Goal: Task Accomplishment & Management: Manage account settings

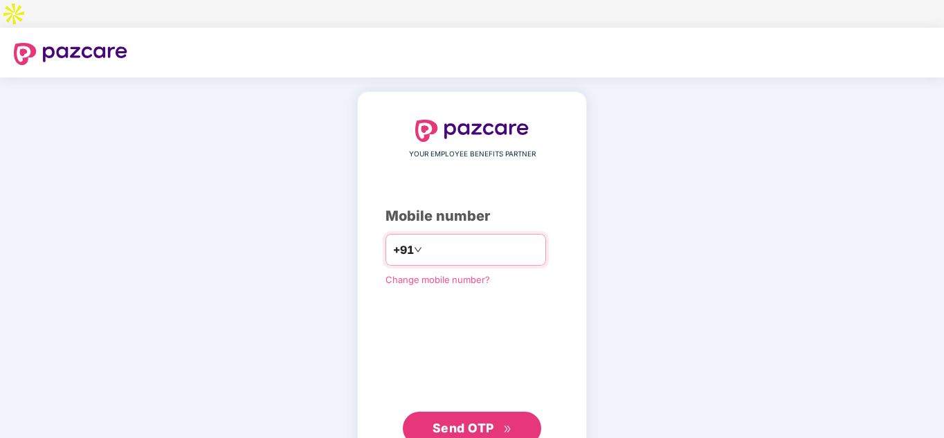
type input "**********"
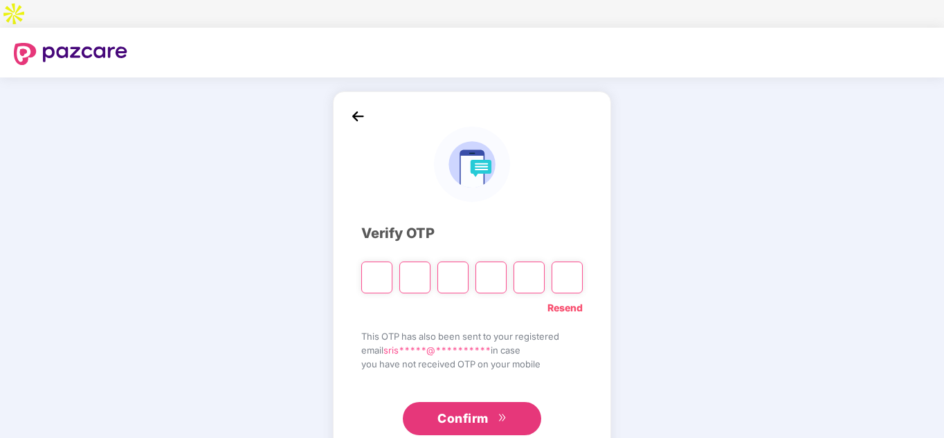
type input "*"
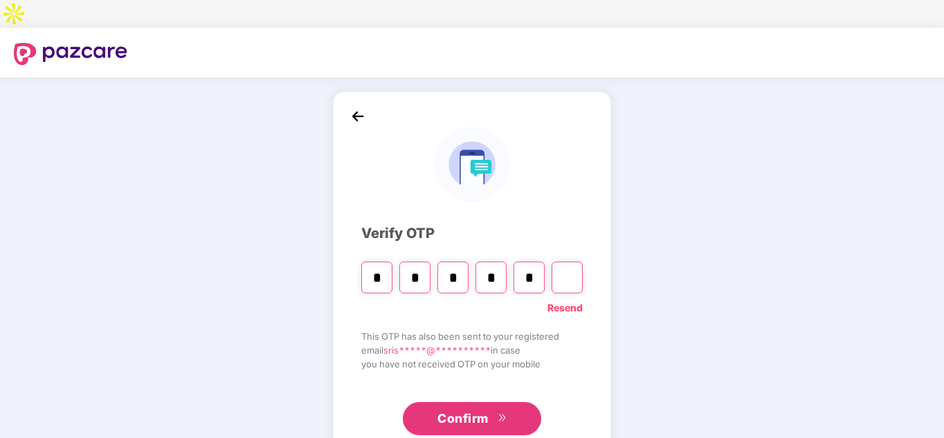
type input "*"
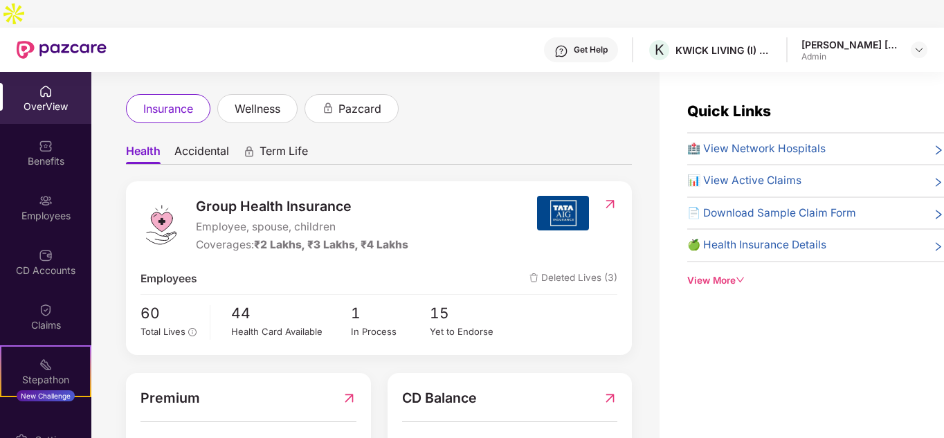
scroll to position [69, 0]
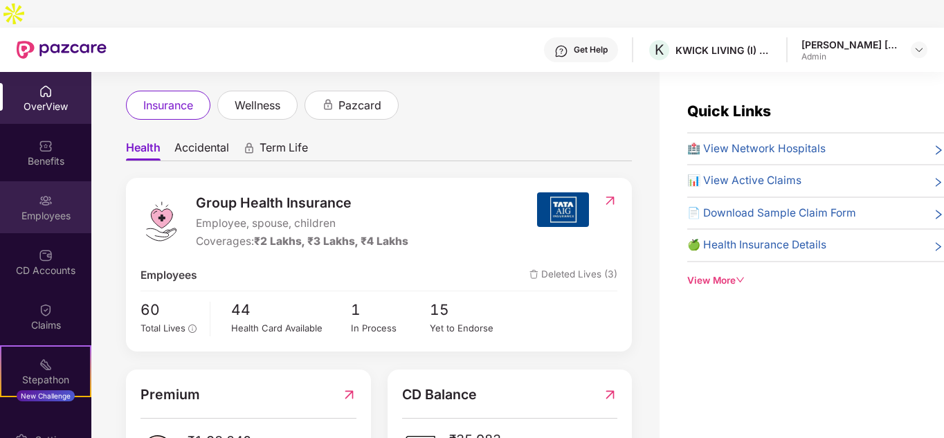
click at [44, 194] on img at bounding box center [46, 201] width 14 height 14
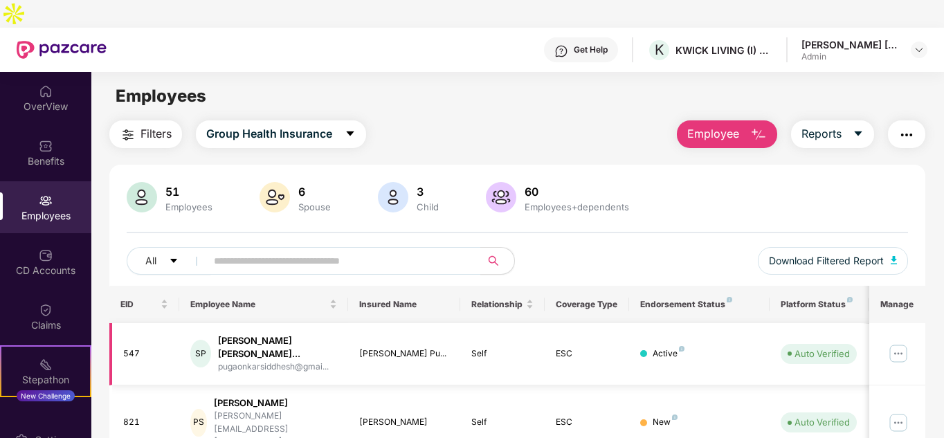
scroll to position [138, 0]
click at [237, 125] on span "Group Health Insurance" at bounding box center [269, 133] width 126 height 17
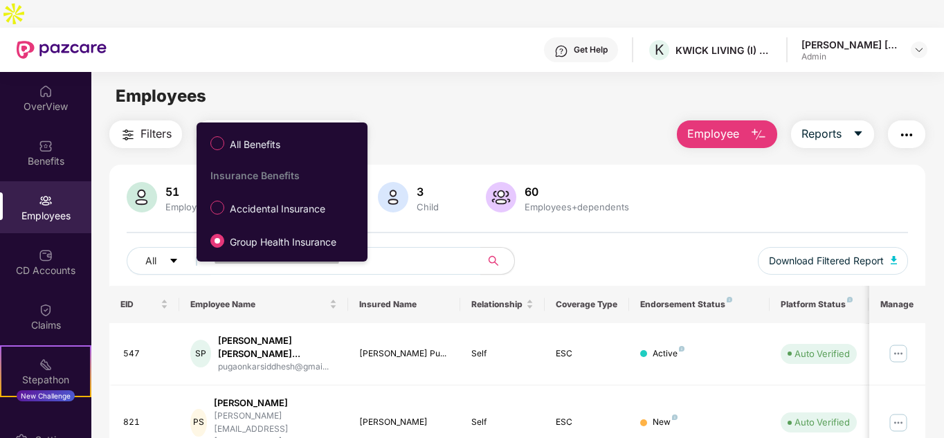
click at [237, 125] on span "Group Health Insurance" at bounding box center [269, 133] width 126 height 17
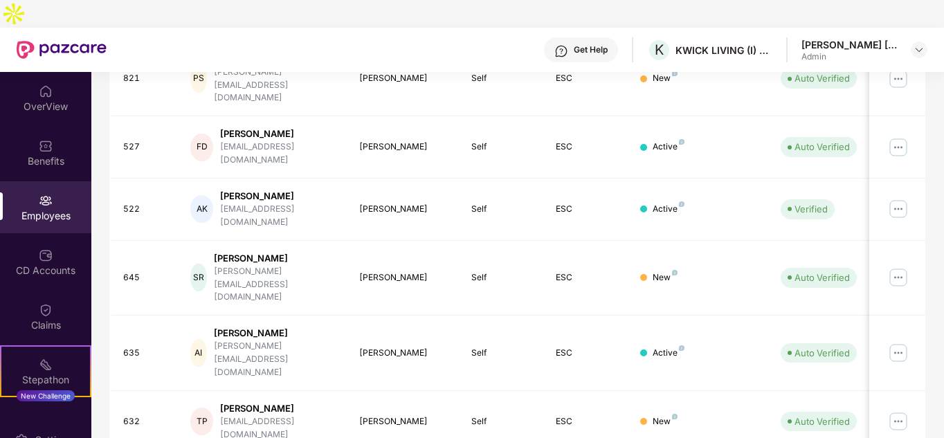
scroll to position [78, 0]
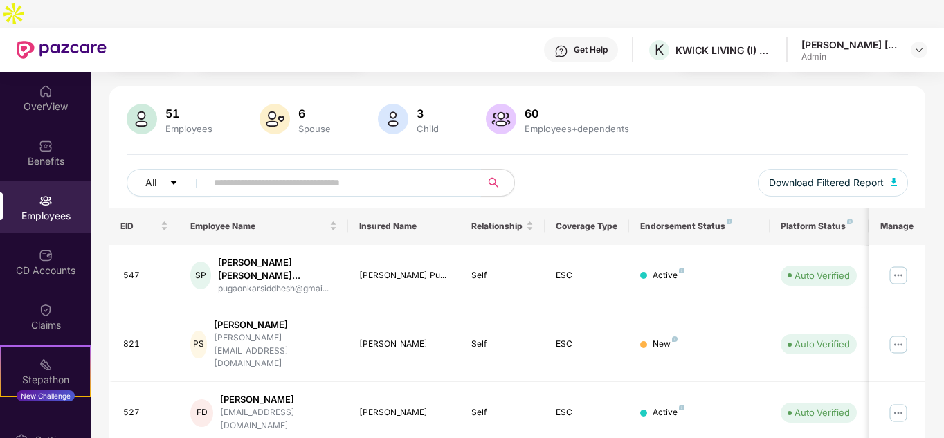
click at [258, 169] on span at bounding box center [339, 183] width 284 height 28
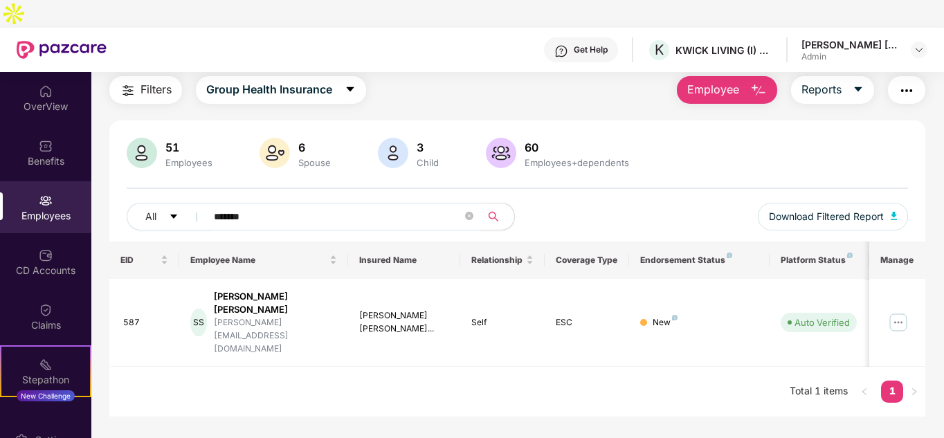
scroll to position [44, 0]
type input "*******"
